Goal: Navigation & Orientation: Find specific page/section

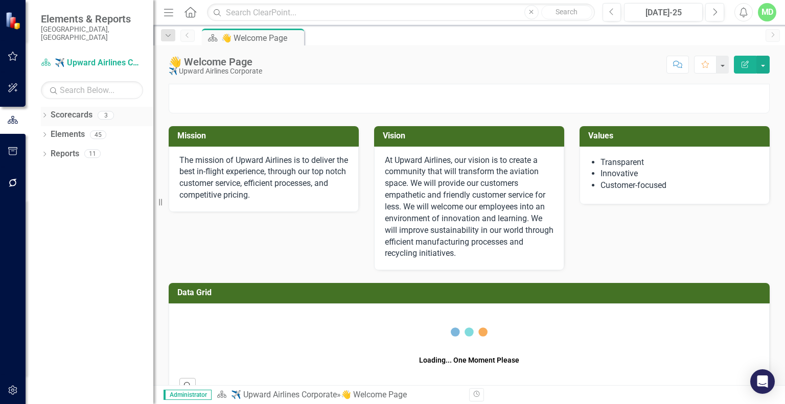
click at [44, 113] on icon "Dropdown" at bounding box center [44, 116] width 7 height 6
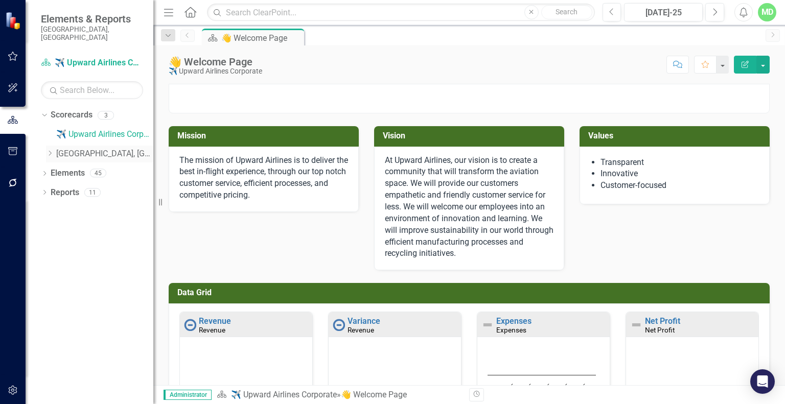
click at [51, 150] on icon "Dropdown" at bounding box center [50, 153] width 8 height 6
click at [45, 191] on icon "Dropdown" at bounding box center [44, 194] width 7 height 6
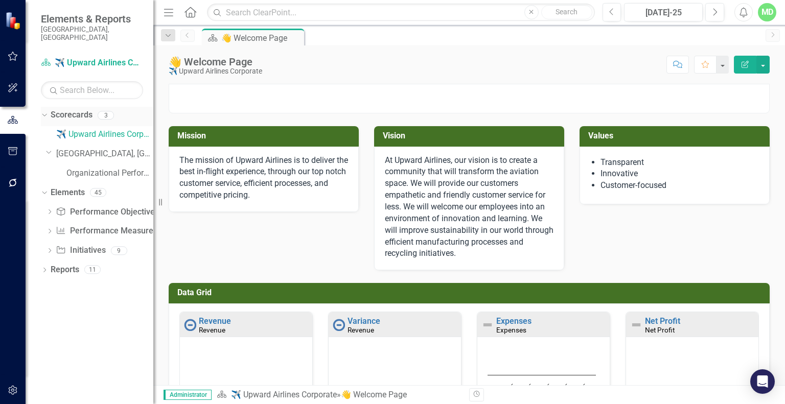
click at [43, 111] on icon "Dropdown" at bounding box center [43, 114] width 6 height 7
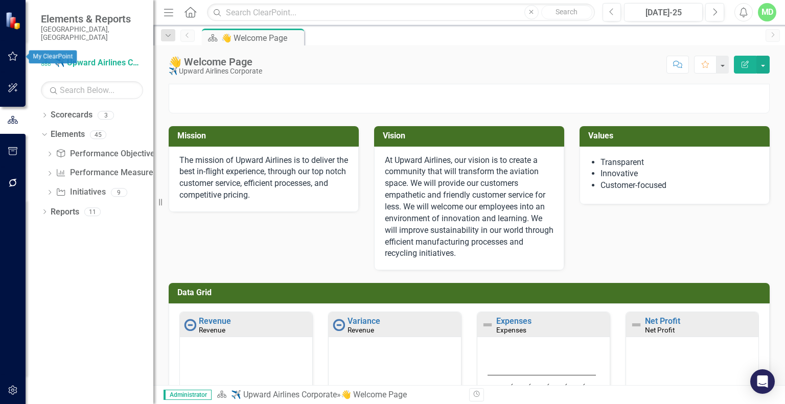
click at [10, 61] on button "button" at bounding box center [13, 56] width 23 height 21
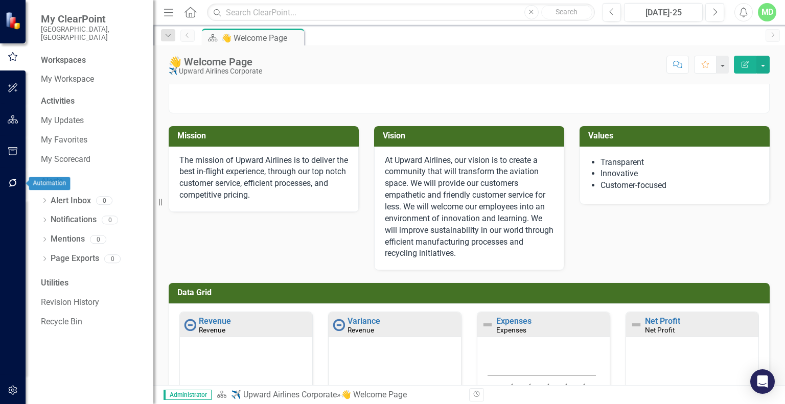
click at [11, 179] on icon "button" at bounding box center [13, 183] width 11 height 8
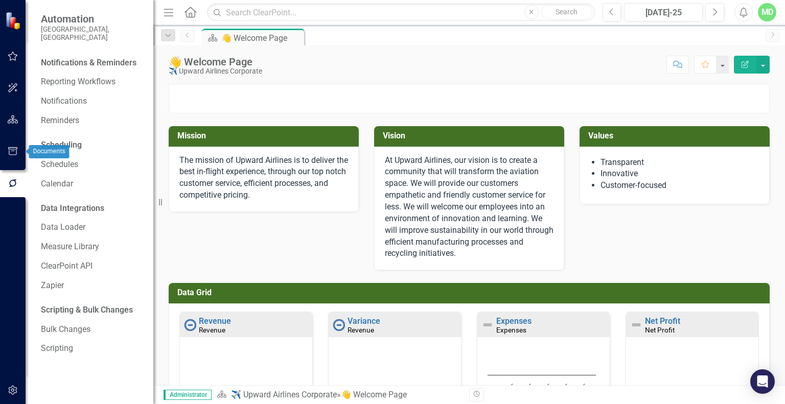
click at [12, 151] on icon "button" at bounding box center [12, 151] width 9 height 8
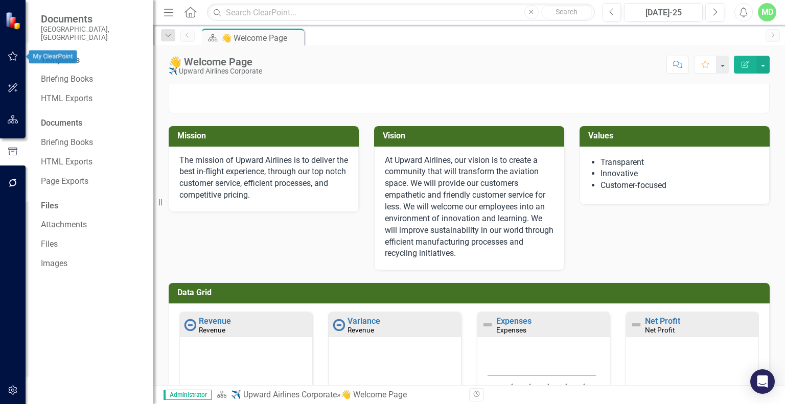
click at [12, 63] on button "button" at bounding box center [13, 56] width 23 height 21
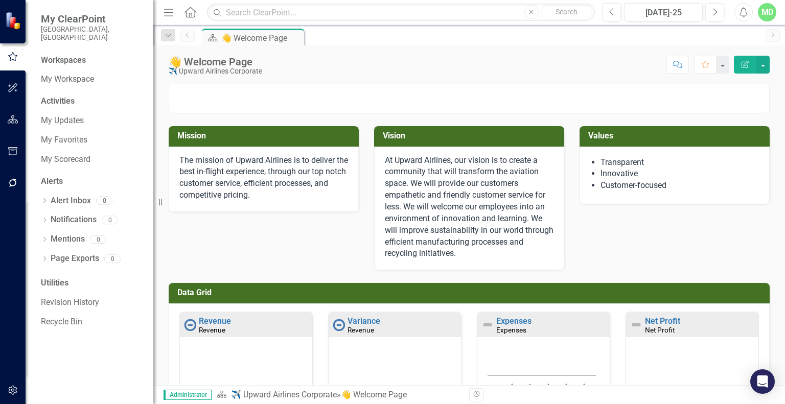
click at [766, 10] on div "MD" at bounding box center [767, 12] width 18 height 18
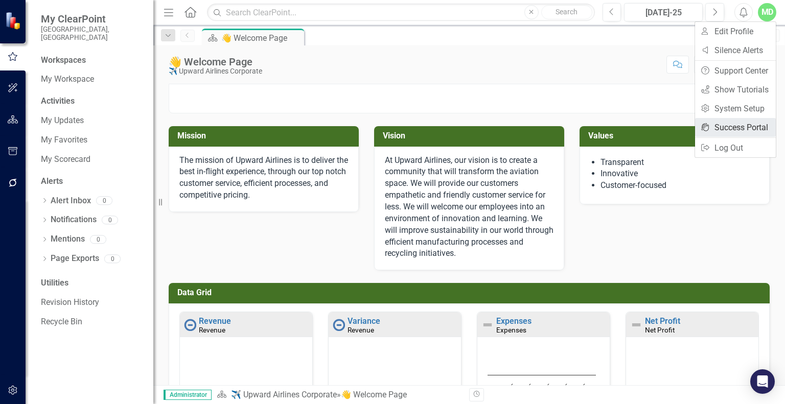
click at [718, 126] on link "icon.portal Success Portal" at bounding box center [735, 127] width 81 height 19
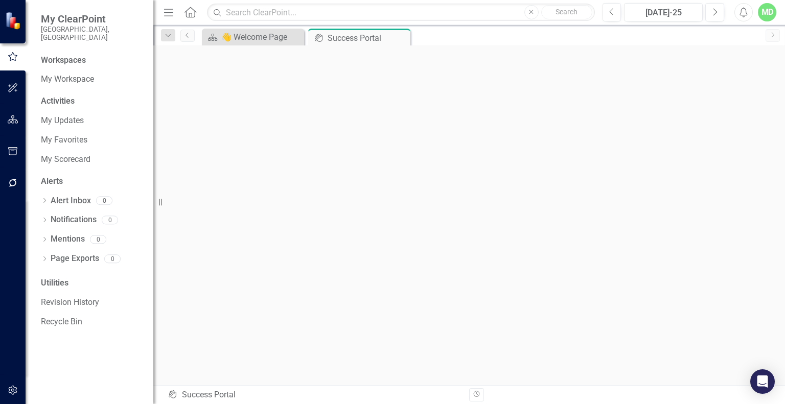
scroll to position [3, 0]
click at [254, 39] on div "👋 Welcome Page" at bounding box center [254, 37] width 67 height 13
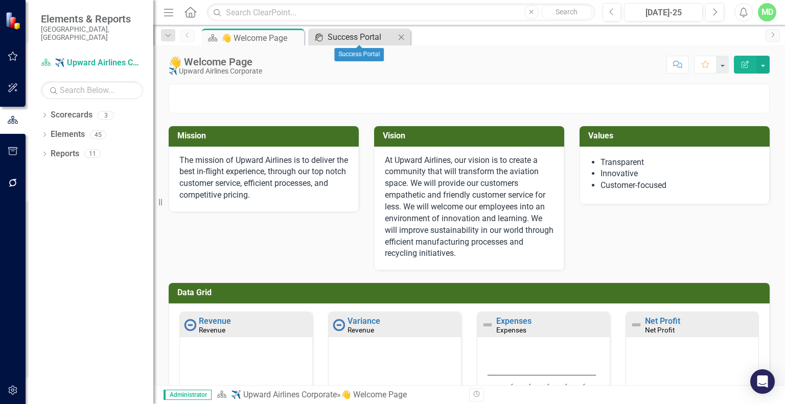
click at [337, 34] on div "Success Portal" at bounding box center [361, 37] width 67 height 13
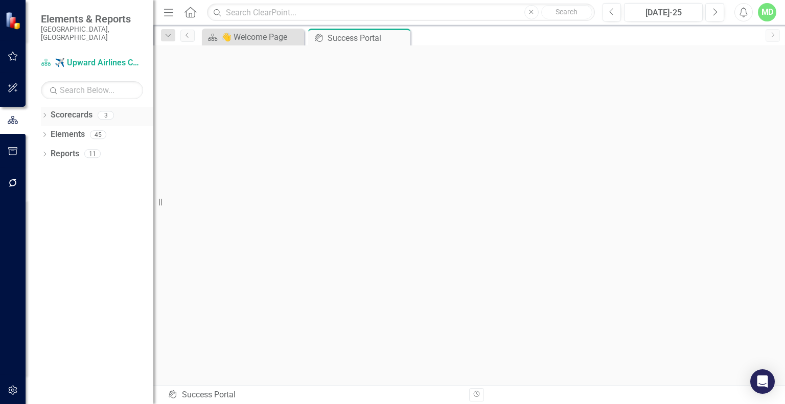
click at [66, 109] on link "Scorecards" at bounding box center [72, 115] width 42 height 12
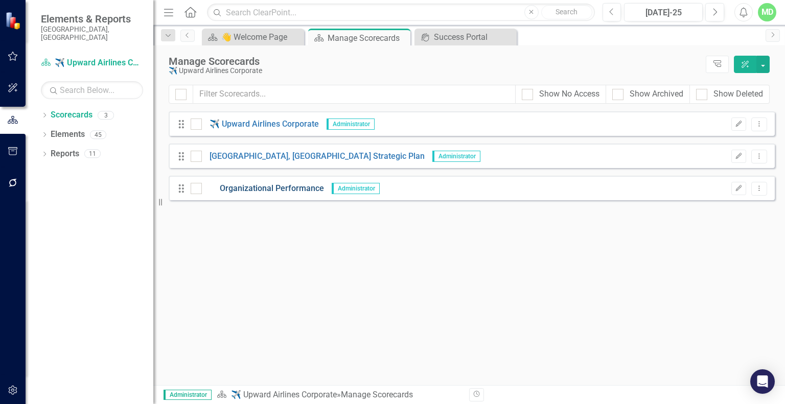
click at [270, 188] on link "Organizational Performance" at bounding box center [263, 189] width 122 height 12
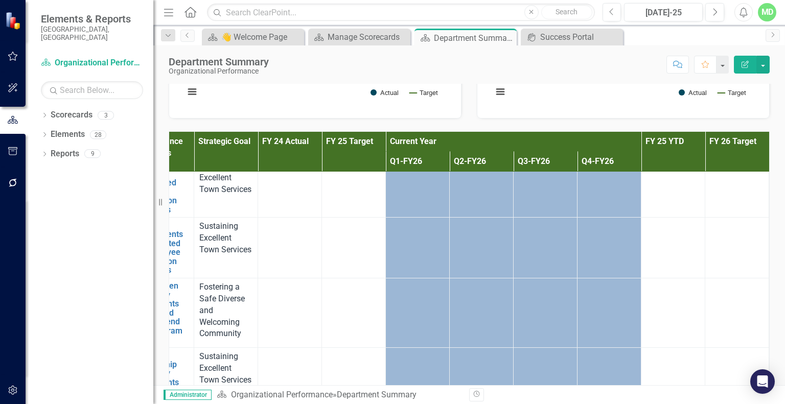
scroll to position [693, 0]
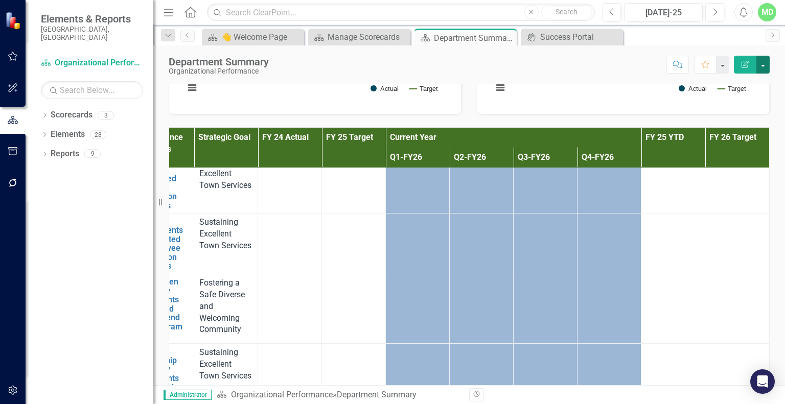
click at [765, 63] on button "button" at bounding box center [762, 65] width 13 height 18
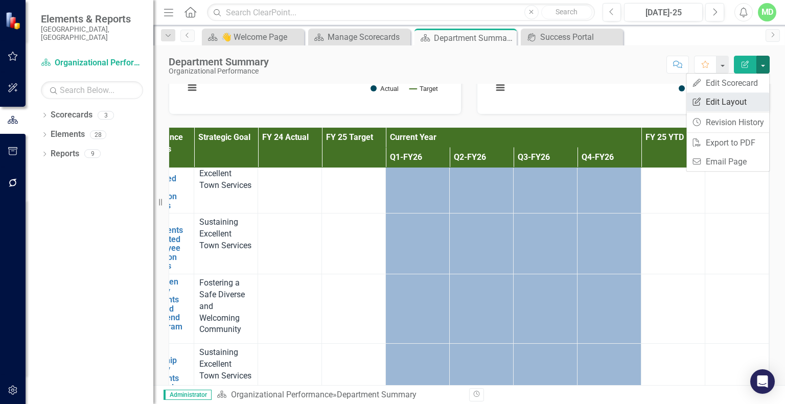
click at [734, 102] on link "Edit Report Edit Layout" at bounding box center [727, 102] width 83 height 19
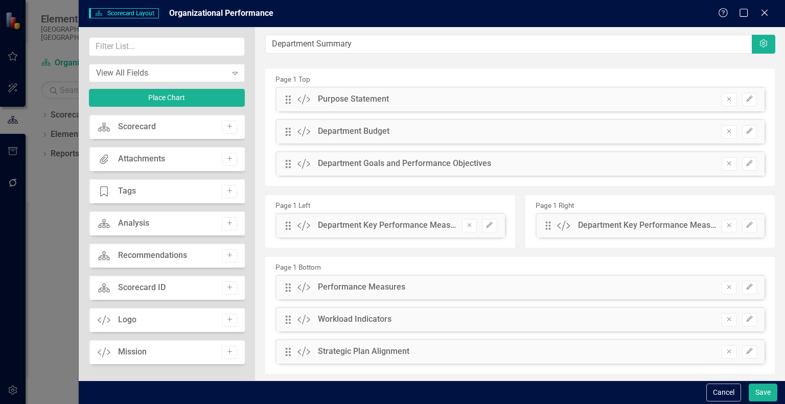
click at [135, 133] on div "Scorecard Scorecard Add" at bounding box center [167, 126] width 156 height 25
click at [198, 128] on div "Scorecard Scorecard Add" at bounding box center [167, 126] width 156 height 25
click at [768, 11] on icon "Close" at bounding box center [764, 13] width 13 height 10
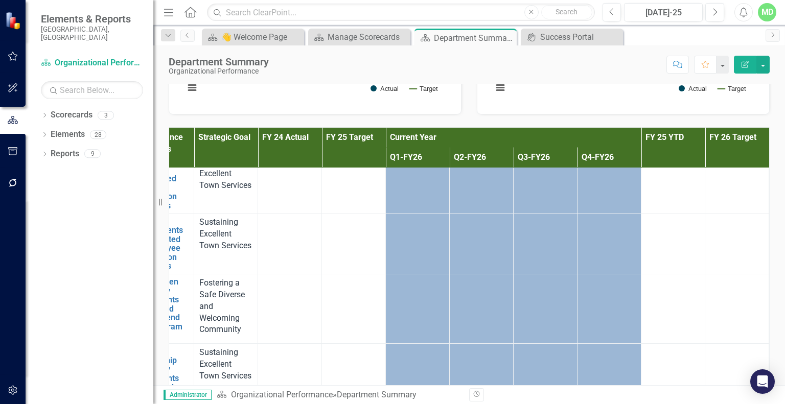
click at [483, 148] on th "Current Year" at bounding box center [514, 138] width 256 height 20
click at [685, 163] on th "FY 25 YTD" at bounding box center [673, 148] width 64 height 40
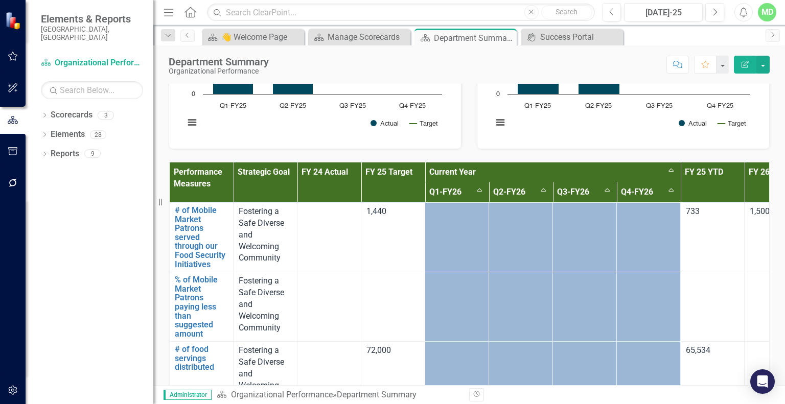
scroll to position [658, 0]
click at [219, 186] on th "Performance Measures" at bounding box center [202, 183] width 64 height 40
click at [225, 189] on th "Performance Measures Sort Ascending" at bounding box center [202, 183] width 64 height 40
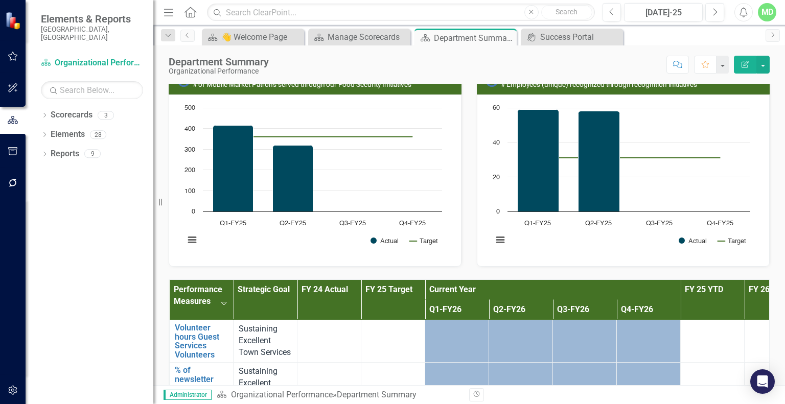
scroll to position [549, 0]
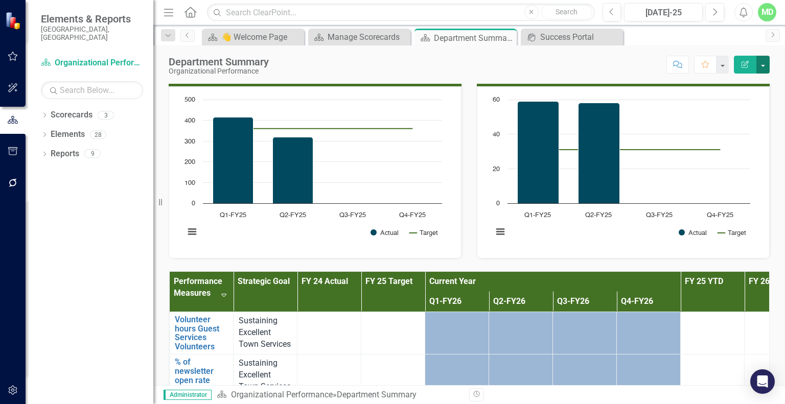
click at [764, 61] on button "button" at bounding box center [762, 65] width 13 height 18
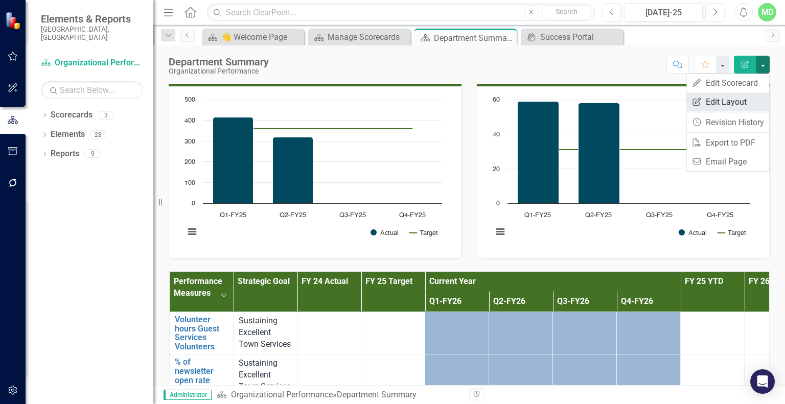
click at [730, 102] on link "Edit Report Edit Layout" at bounding box center [727, 102] width 83 height 19
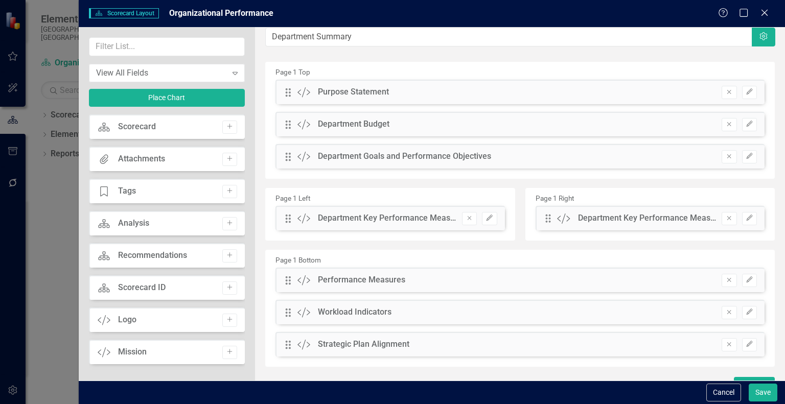
scroll to position [0, 0]
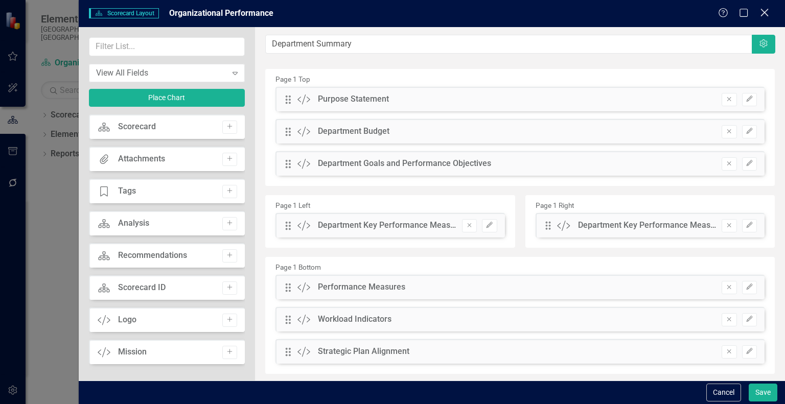
click at [766, 10] on icon "Close" at bounding box center [764, 13] width 13 height 10
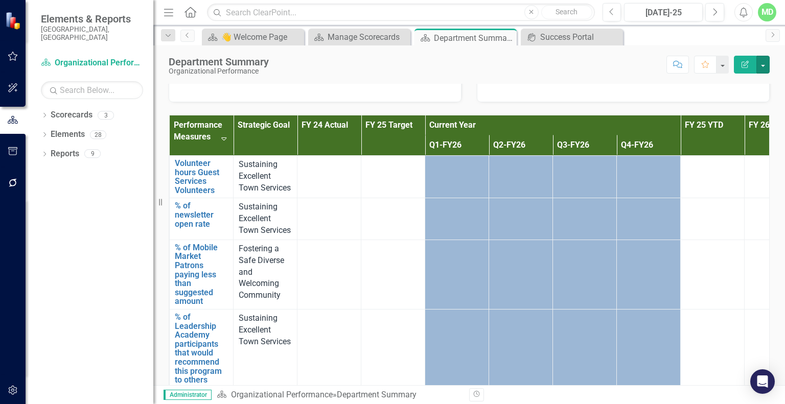
scroll to position [716, 0]
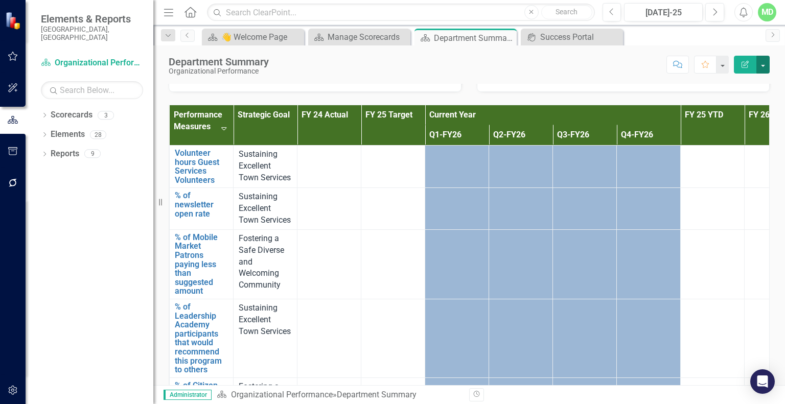
click at [764, 63] on button "button" at bounding box center [762, 65] width 13 height 18
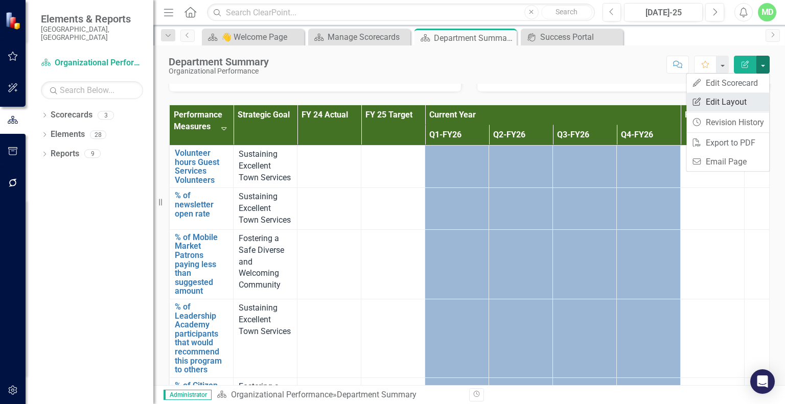
click at [731, 103] on link "Edit Report Edit Layout" at bounding box center [727, 102] width 83 height 19
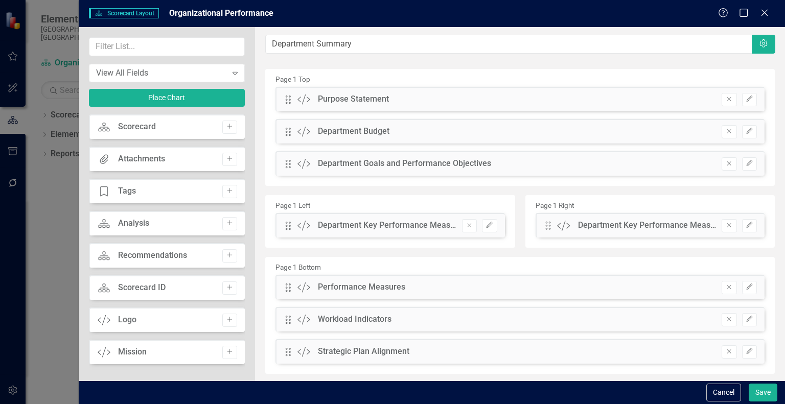
click at [369, 284] on div "Performance Measures" at bounding box center [361, 288] width 87 height 12
click at [746, 286] on icon "Edit" at bounding box center [750, 287] width 8 height 6
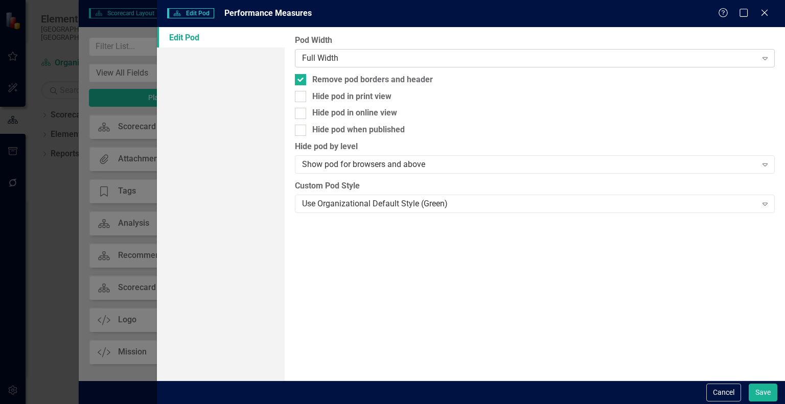
click at [370, 55] on div "Full Width" at bounding box center [529, 58] width 454 height 12
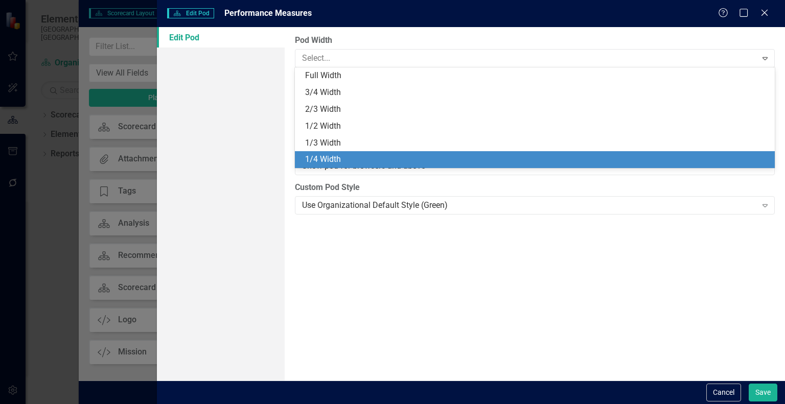
click at [338, 269] on div "Pod Width 6 results available. Use Up and Down to choose options, press Enter t…" at bounding box center [535, 204] width 500 height 354
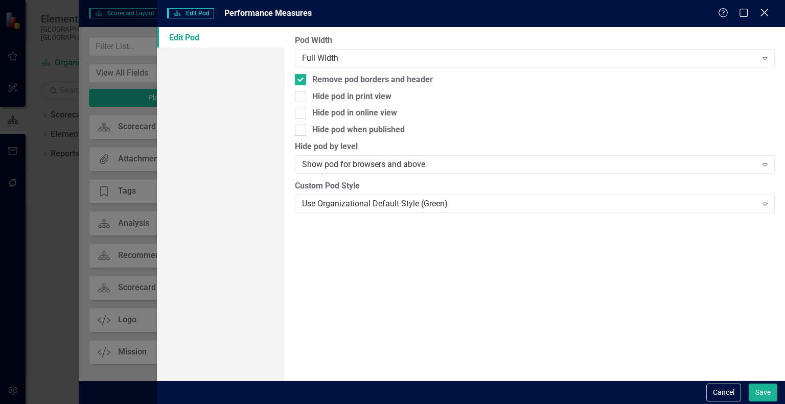
click at [767, 14] on icon "Close" at bounding box center [764, 13] width 13 height 10
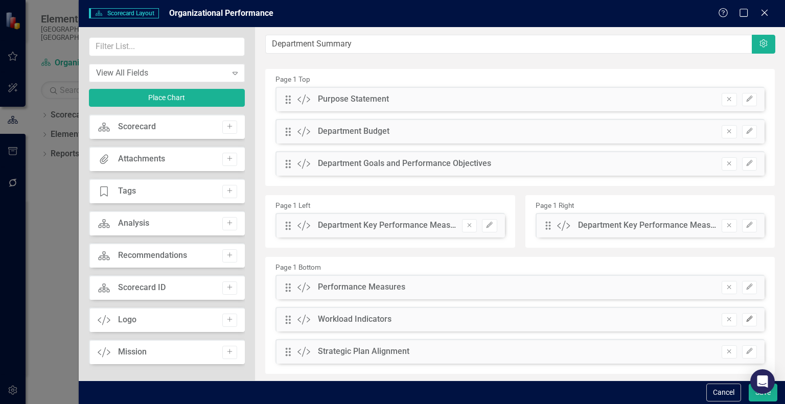
click at [746, 321] on icon "Edit" at bounding box center [750, 319] width 8 height 6
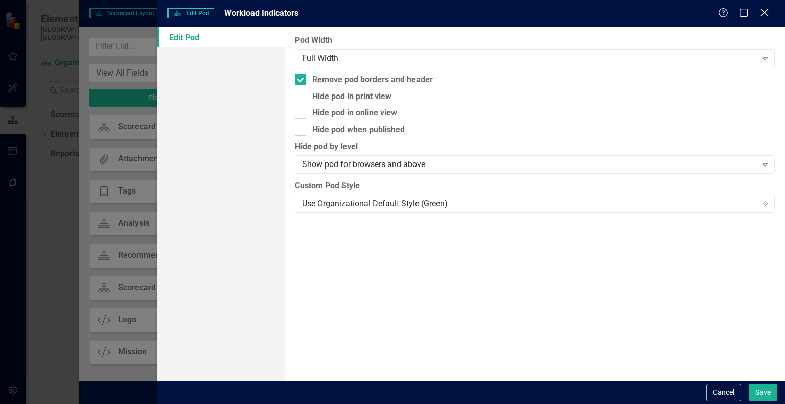
click at [764, 9] on icon "Close" at bounding box center [764, 13] width 13 height 10
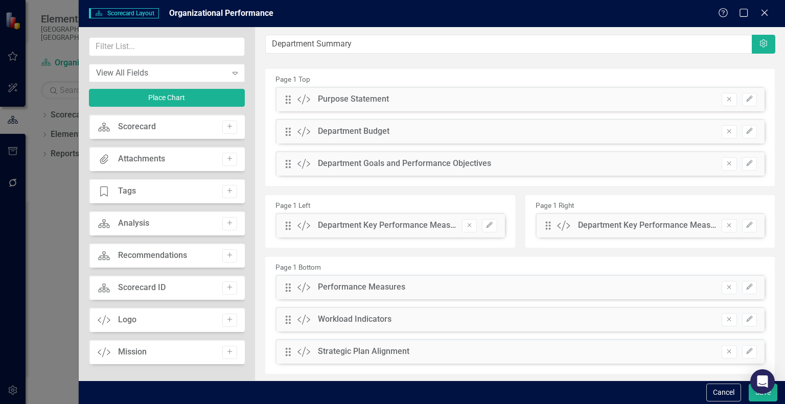
scroll to position [21, 0]
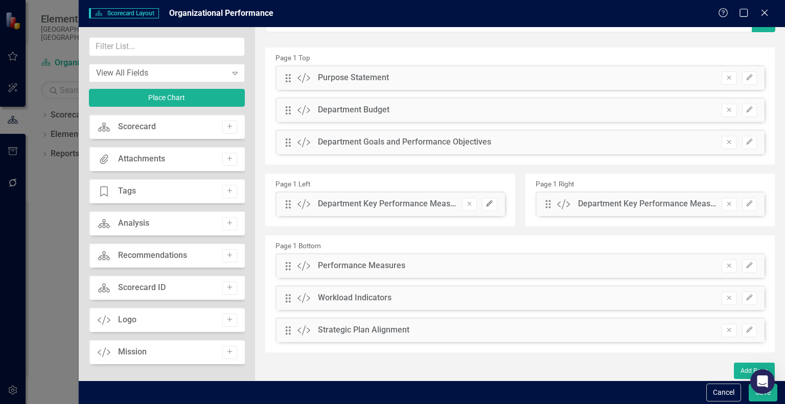
click at [489, 204] on icon "Edit" at bounding box center [490, 204] width 8 height 6
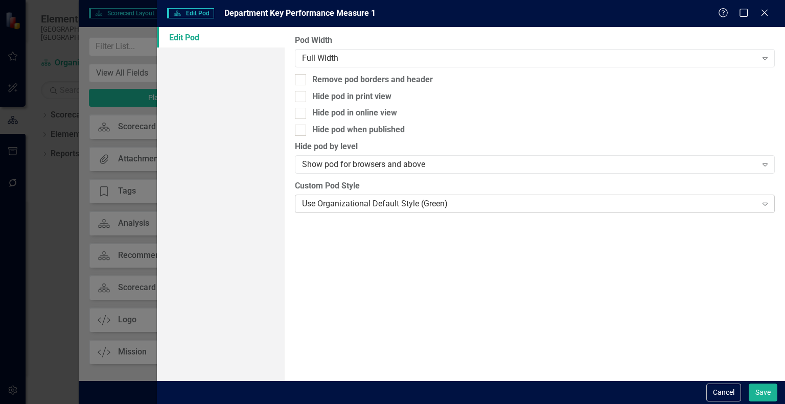
click at [589, 204] on div "Use Organizational Default Style (Green)" at bounding box center [529, 204] width 454 height 12
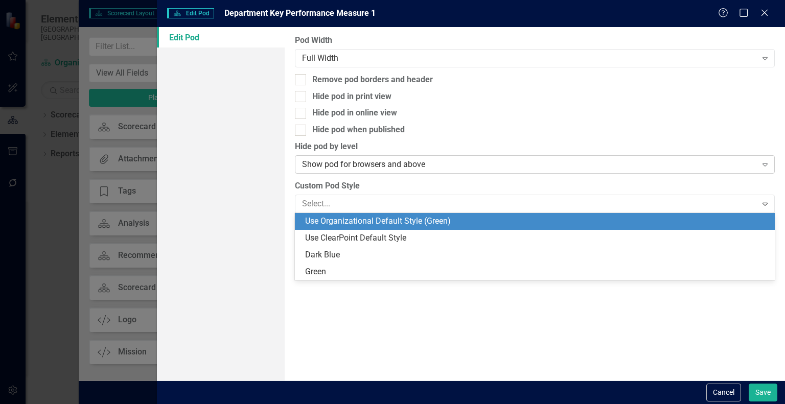
click at [585, 163] on div "Show pod for browsers and above" at bounding box center [529, 165] width 454 height 12
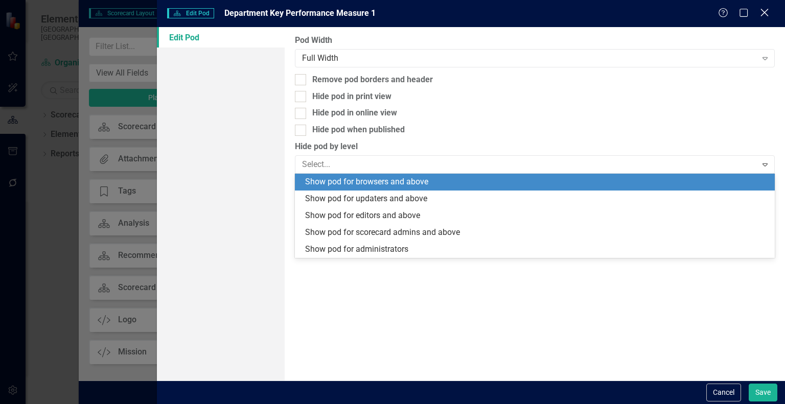
click at [766, 8] on div "Close" at bounding box center [764, 14] width 13 height 14
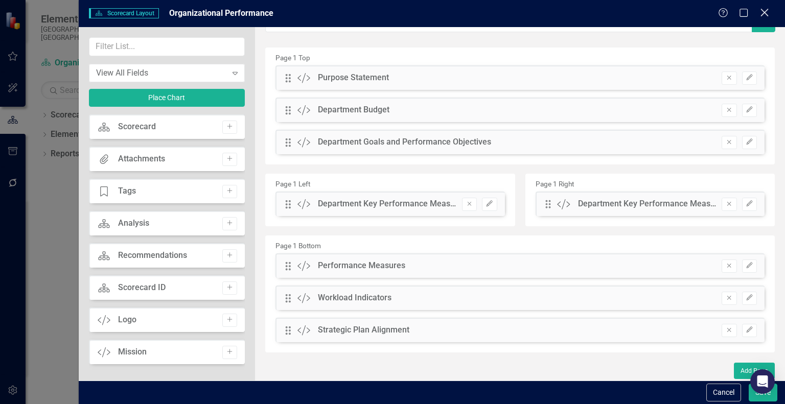
click at [761, 11] on icon "Close" at bounding box center [764, 13] width 13 height 10
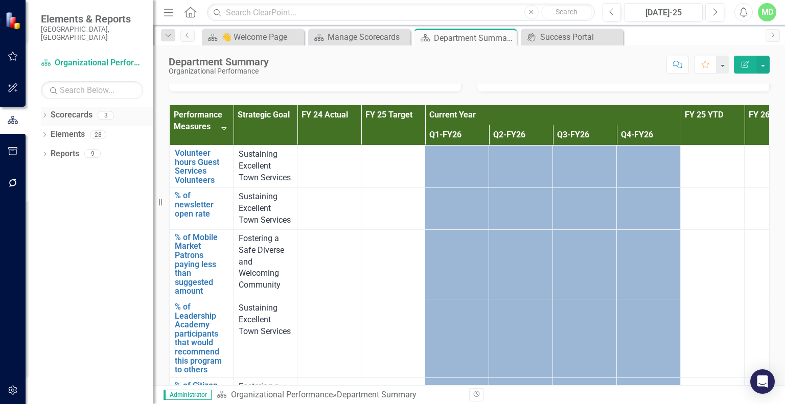
click at [62, 109] on link "Scorecards" at bounding box center [72, 115] width 42 height 12
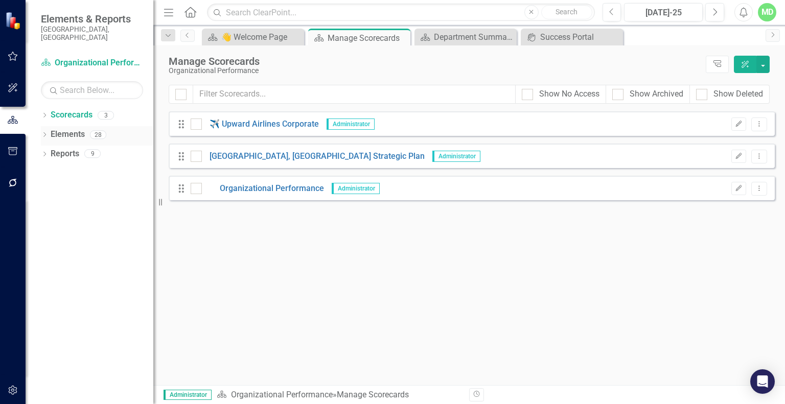
click at [61, 129] on link "Elements" at bounding box center [68, 135] width 34 height 12
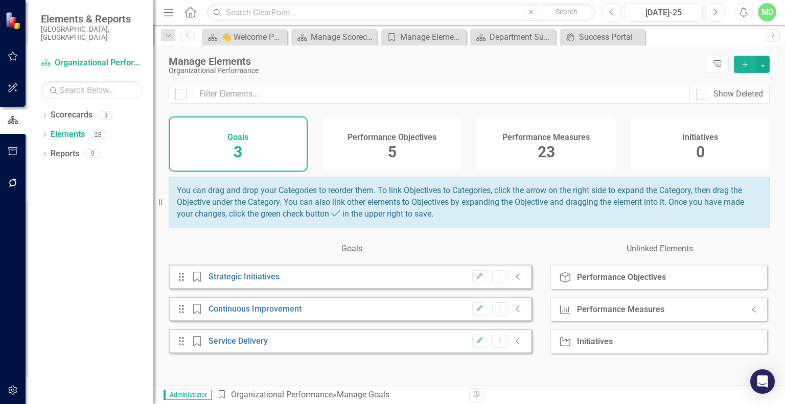
click at [530, 136] on h4 "Performance Measures" at bounding box center [545, 137] width 87 height 9
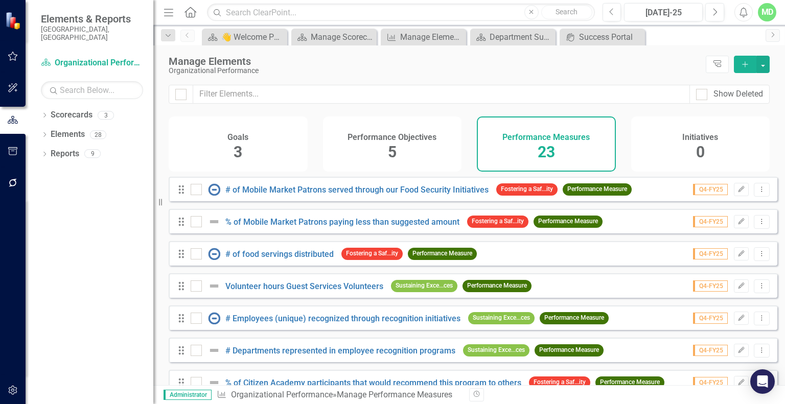
click at [529, 135] on h4 "Performance Measures" at bounding box center [545, 137] width 87 height 9
click at [738, 193] on icon "Edit" at bounding box center [742, 190] width 8 height 6
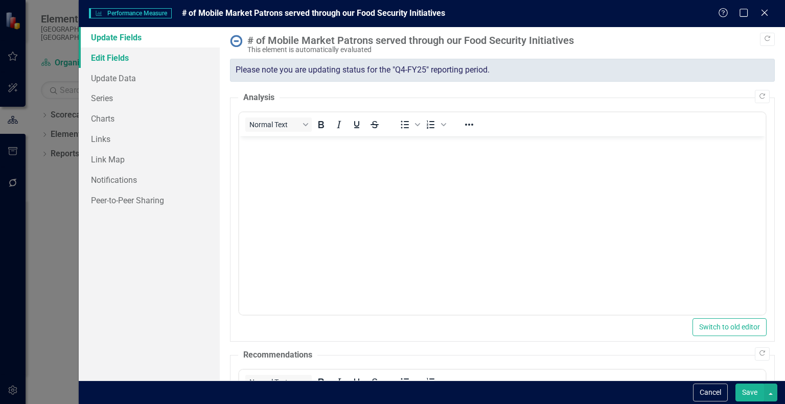
click at [103, 56] on link "Edit Fields" at bounding box center [149, 58] width 141 height 20
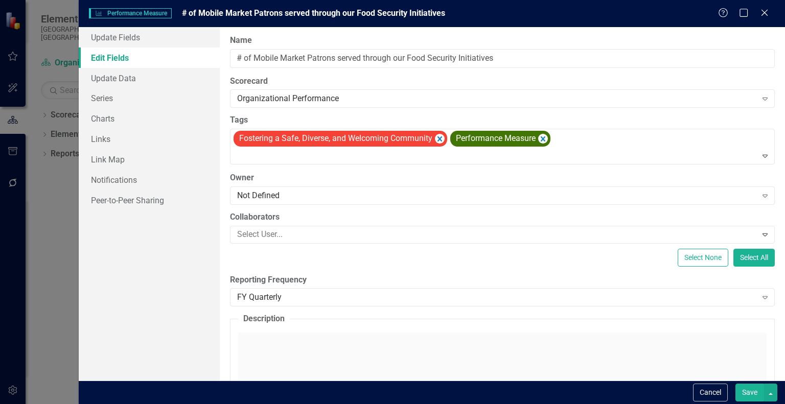
click at [103, 56] on link "Edit Fields" at bounding box center [149, 58] width 141 height 20
click at [104, 77] on link "Update Data" at bounding box center [149, 78] width 141 height 20
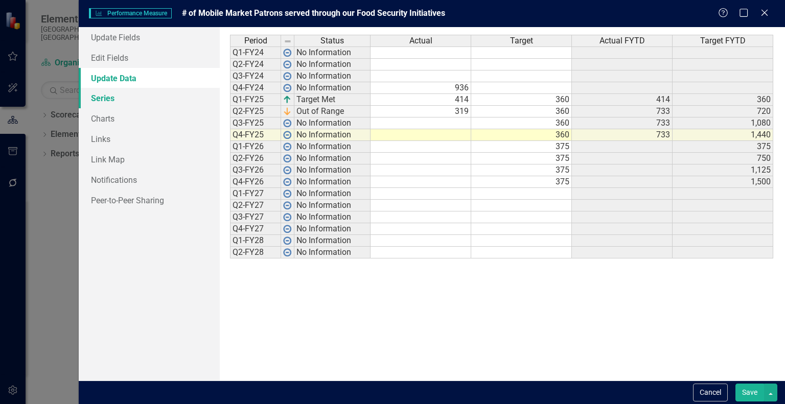
click at [99, 100] on link "Series" at bounding box center [149, 98] width 141 height 20
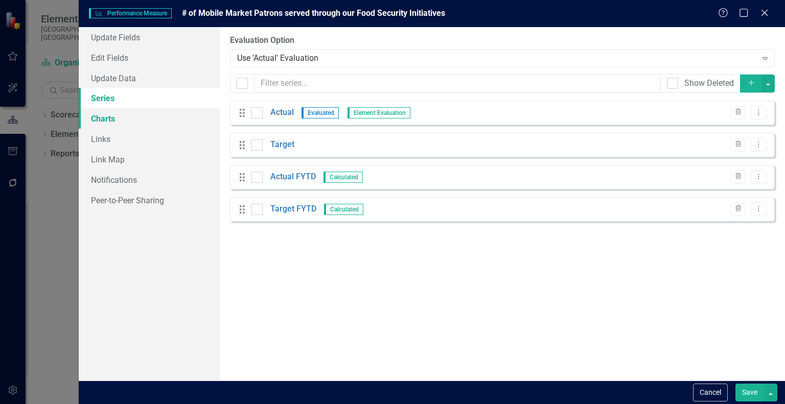
click at [98, 122] on link "Charts" at bounding box center [149, 118] width 141 height 20
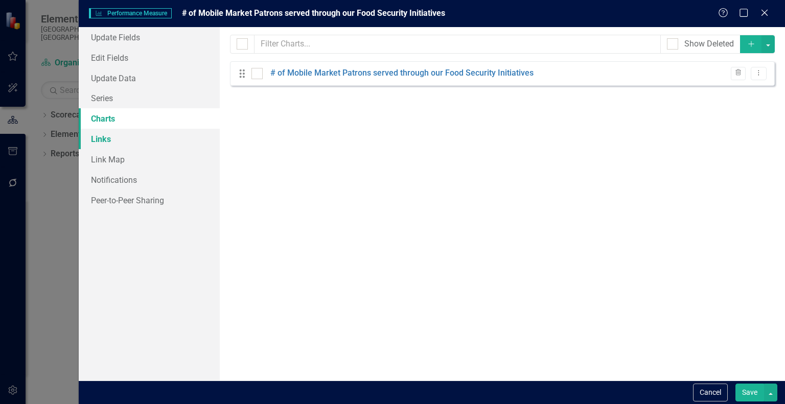
click at [97, 147] on link "Links" at bounding box center [149, 139] width 141 height 20
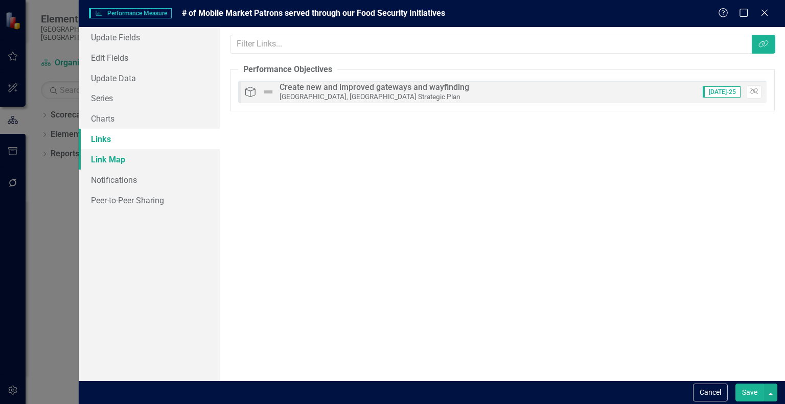
click at [102, 163] on link "Link Map" at bounding box center [149, 159] width 141 height 20
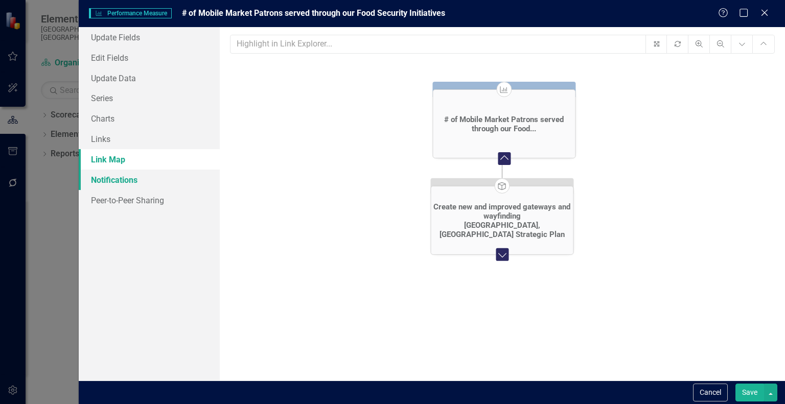
click at [103, 173] on link "Notifications" at bounding box center [149, 180] width 141 height 20
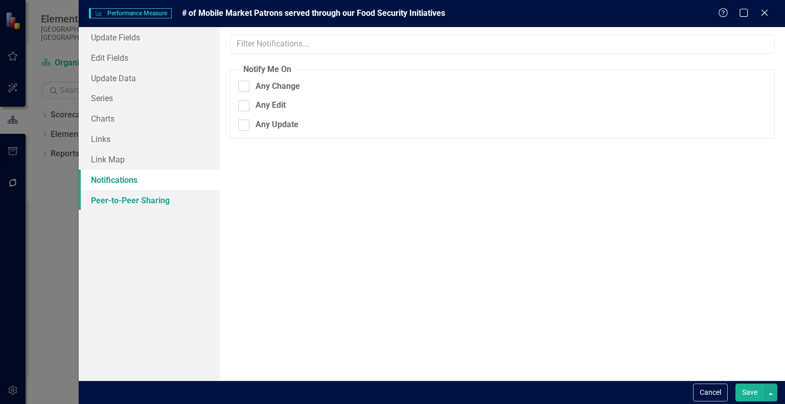
click at [106, 201] on link "Peer-to-Peer Sharing" at bounding box center [149, 200] width 141 height 20
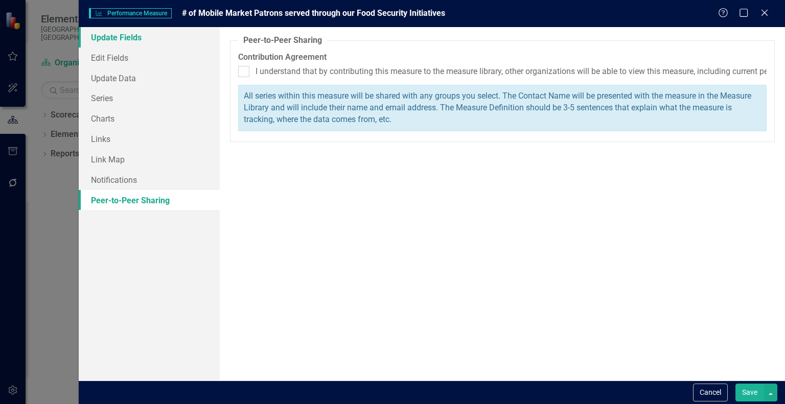
click at [93, 37] on link "Update Fields" at bounding box center [149, 37] width 141 height 20
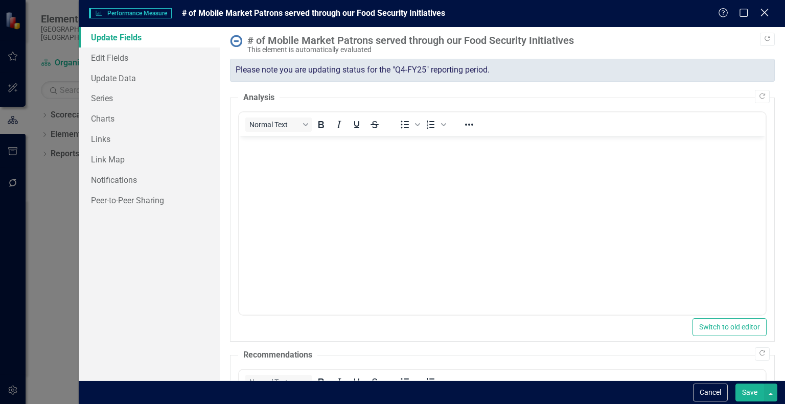
click at [767, 12] on icon "Close" at bounding box center [764, 13] width 13 height 10
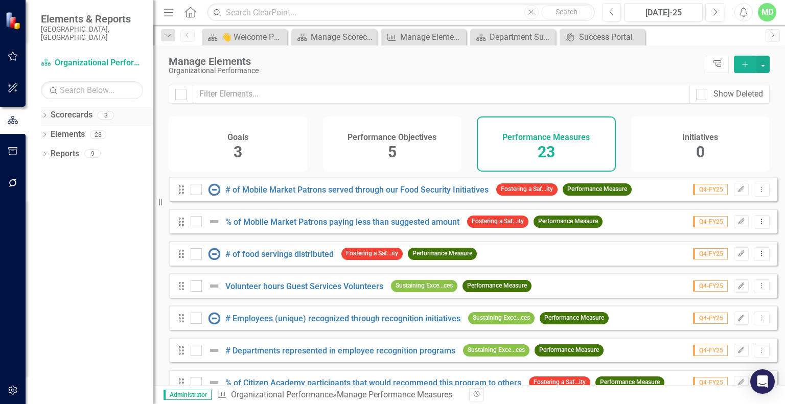
click at [48, 107] on div "Dropdown Scorecards 3" at bounding box center [97, 116] width 112 height 19
click at [49, 126] on div "Dropdown Elements 28" at bounding box center [97, 135] width 112 height 19
click at [51, 148] on link "Reports" at bounding box center [65, 154] width 29 height 12
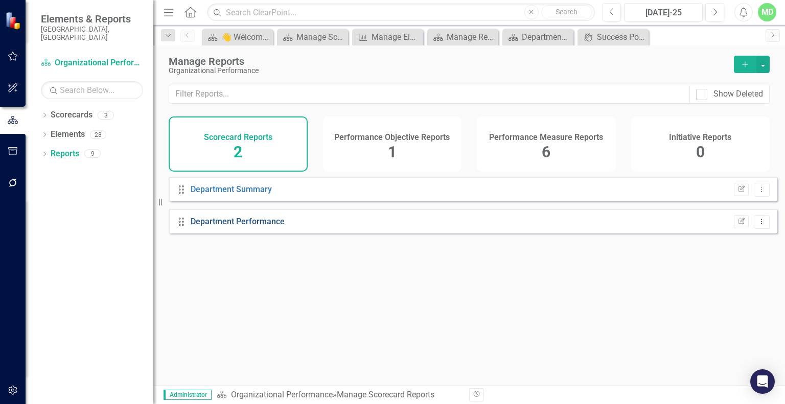
click at [241, 226] on link "Department Performance" at bounding box center [238, 222] width 94 height 10
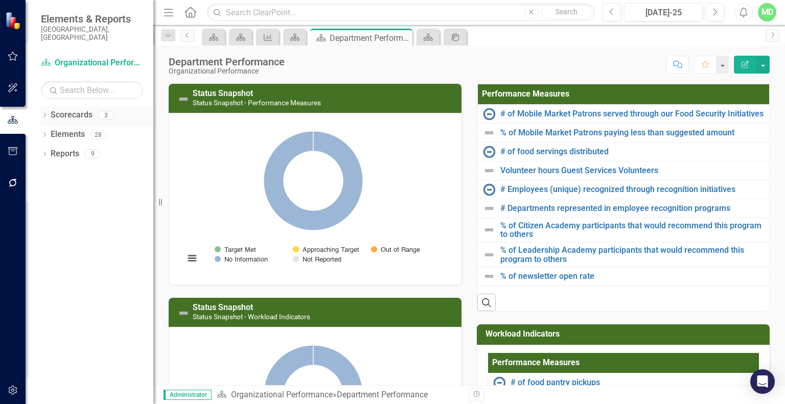
click at [68, 109] on link "Scorecards" at bounding box center [72, 115] width 42 height 12
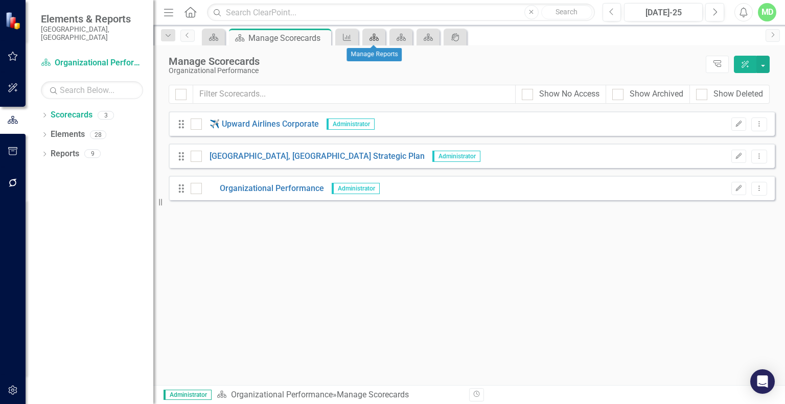
click at [375, 37] on icon "Scorecard" at bounding box center [374, 37] width 10 height 8
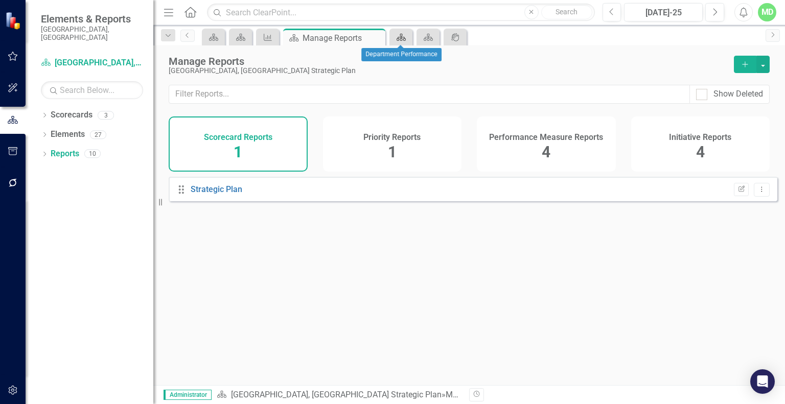
click at [398, 36] on icon "Scorecard" at bounding box center [401, 37] width 10 height 8
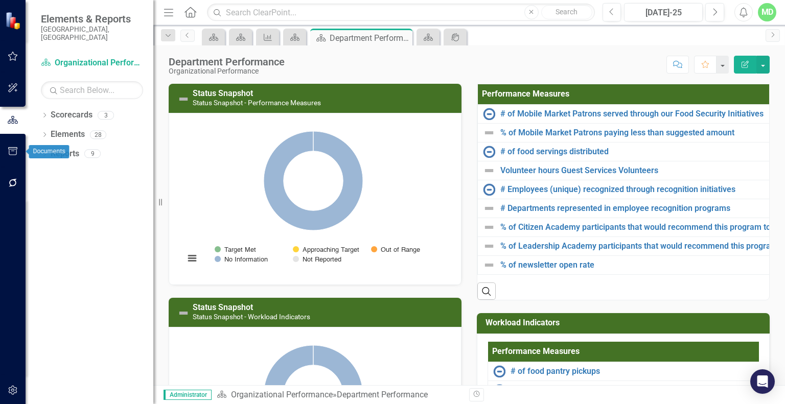
click at [11, 149] on icon "button" at bounding box center [13, 151] width 11 height 8
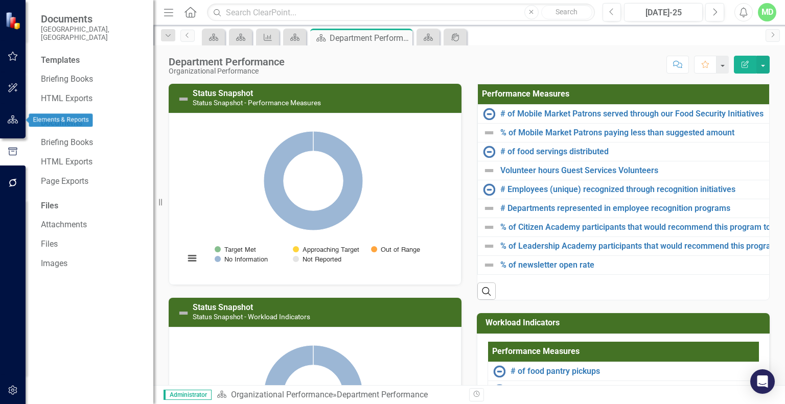
click at [8, 121] on icon "button" at bounding box center [13, 120] width 11 height 8
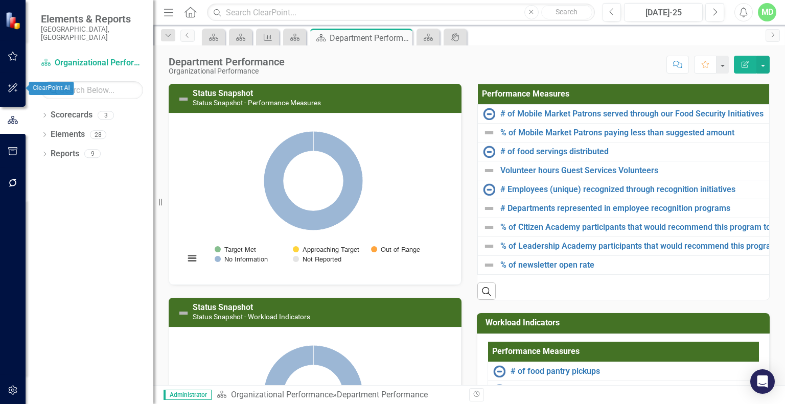
click at [6, 90] on button "button" at bounding box center [13, 88] width 23 height 21
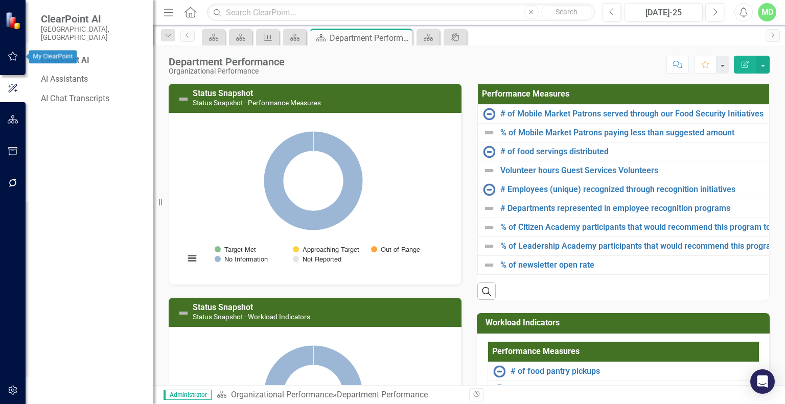
click at [8, 60] on icon "button" at bounding box center [13, 56] width 11 height 8
